Goal: Information Seeking & Learning: Check status

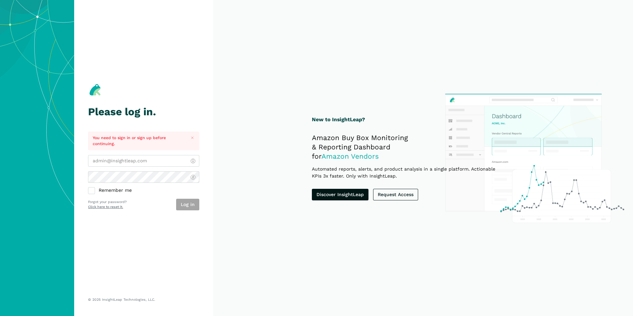
type input "[EMAIL_ADDRESS][DOMAIN_NAME]"
click at [150, 183] on div "[EMAIL_ADDRESS][DOMAIN_NAME] Remember me Log in Forgot your password? Click her…" at bounding box center [143, 182] width 111 height 55
click at [191, 199] on button "Log in" at bounding box center [187, 205] width 23 height 12
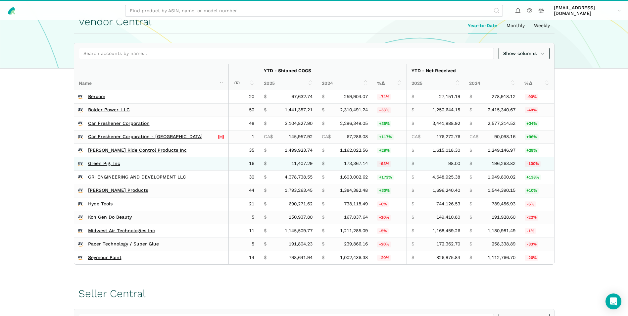
scroll to position [132, 0]
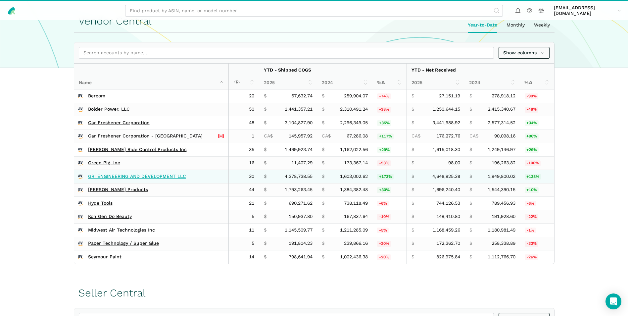
click at [135, 179] on link "GRI ENGINEERING AND DEVELOPMENT LLC" at bounding box center [137, 176] width 98 height 6
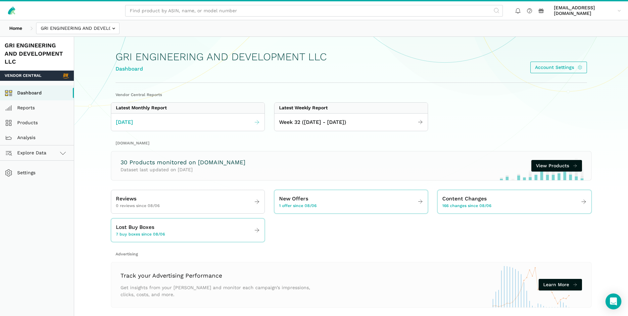
click at [130, 124] on span "July 2025" at bounding box center [124, 122] width 17 height 8
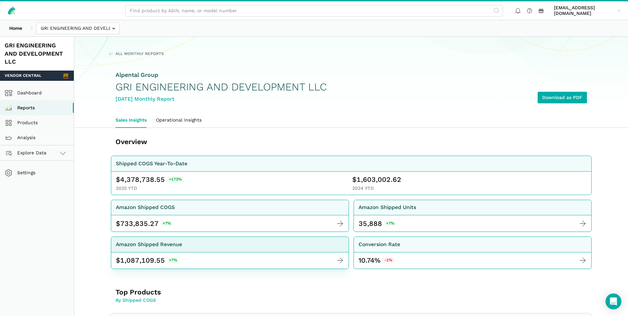
click at [150, 243] on div "Amazon Shipped Revenue" at bounding box center [149, 244] width 66 height 8
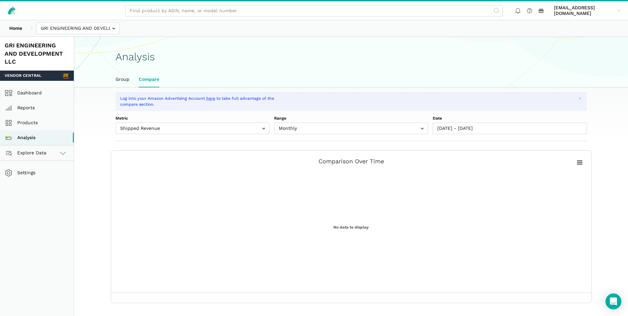
select select "shipped_revenue_cents"
select select "Monthly"
click at [463, 128] on input "08/01/2024 - 07/31/2025" at bounding box center [510, 128] width 154 height 12
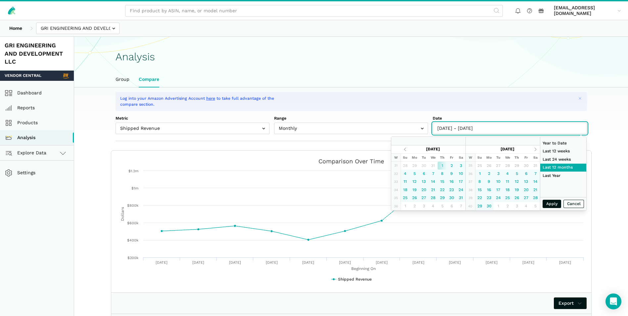
type input "08/01/2024"
type input "07/31/2025"
type input "01/01/2025"
type input "08/12/2025"
type input "05/18/2025"
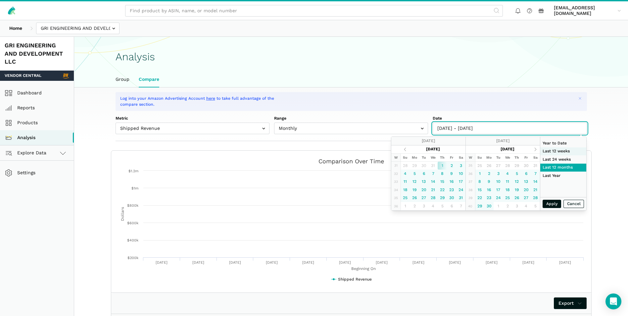
type input "08/09/2025"
type input "02/23/2025"
type input "08/09/2025"
type input "08/01/2024"
type input "07/31/2025"
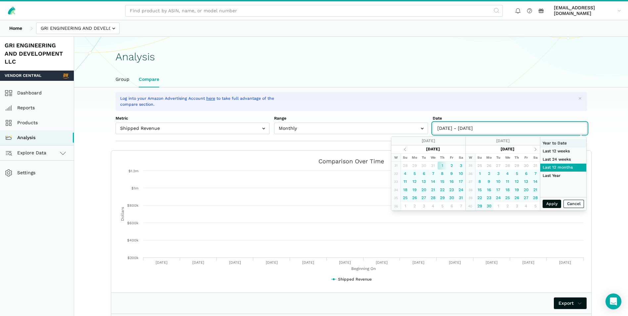
type input "02/23/2025"
type input "08/09/2025"
type input "05/18/2025"
type input "08/09/2025"
type input "01/01/2025"
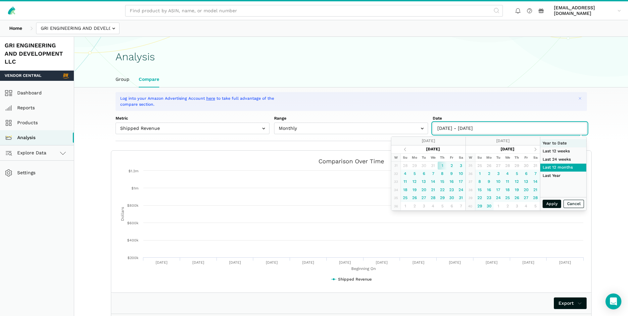
type input "08/12/2025"
type input "08/01/2024"
type input "07/31/2025"
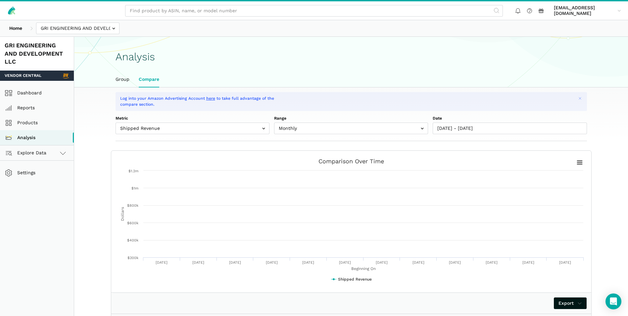
click at [471, 102] on div "Log into your Amazon Advertising Account here to take full advantage of the com…" at bounding box center [350, 101] width 471 height 19
